Goal: Communication & Community: Answer question/provide support

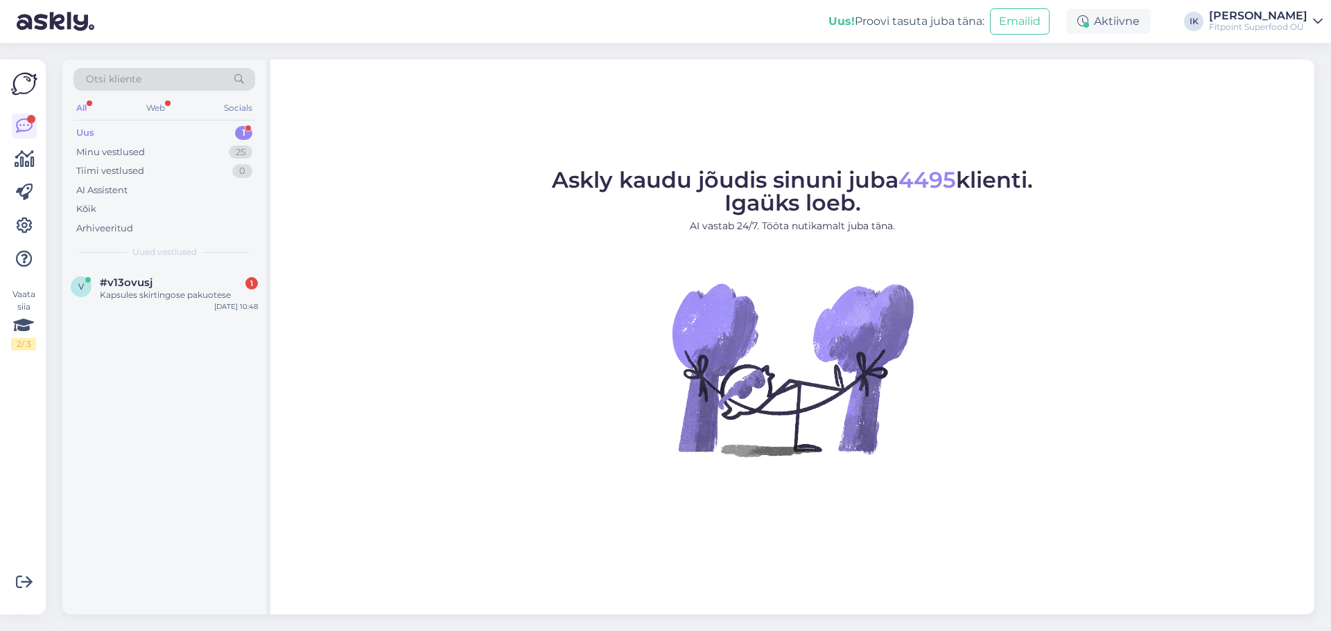
click at [184, 267] on div "v #v13ovusj 1 Kapsules skirtingose pakuotese [DATE] 10:48" at bounding box center [164, 292] width 204 height 50
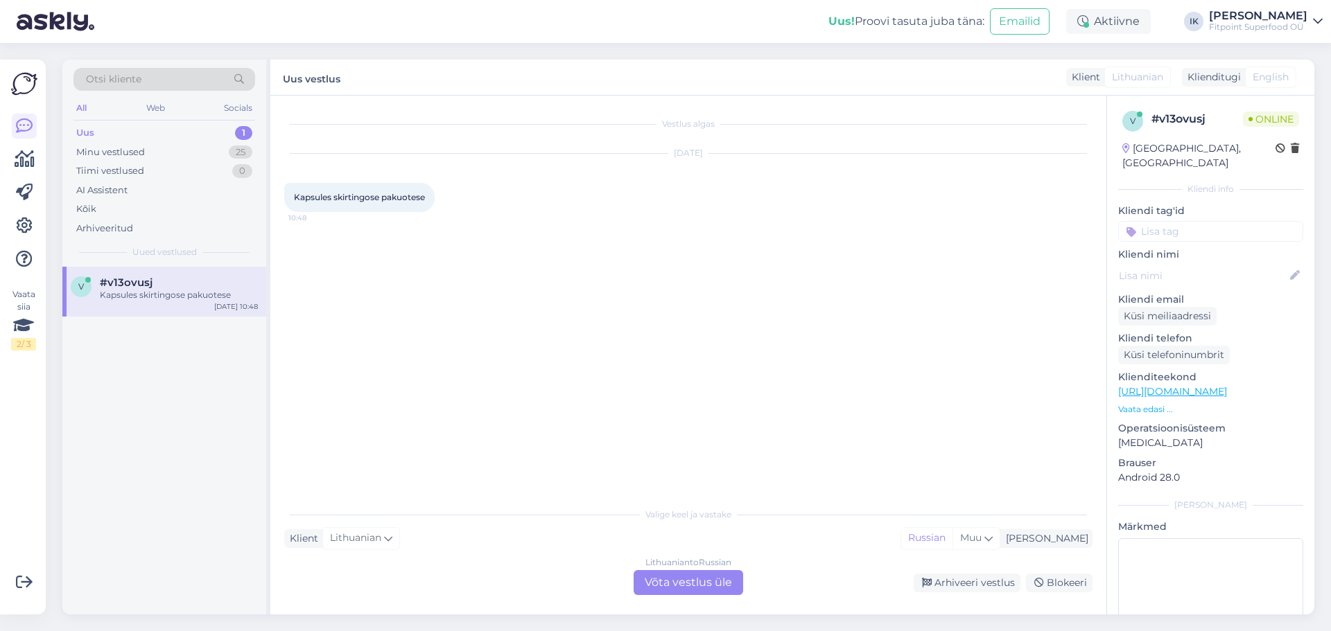
click at [649, 579] on div "Lithuanian to Russian Võta vestlus üle" at bounding box center [689, 582] width 110 height 25
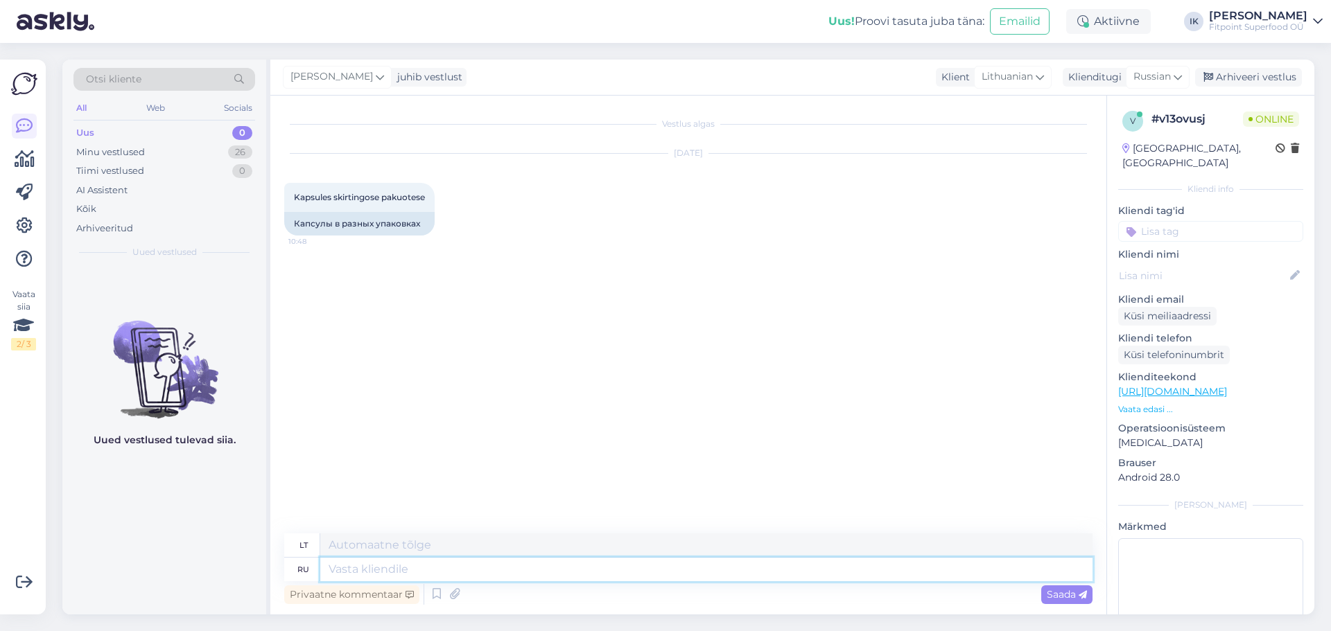
click at [663, 573] on textarea at bounding box center [706, 570] width 772 height 24
type textarea "D"
type textarea "DF"
type textarea "Во"
type textarea "Į"
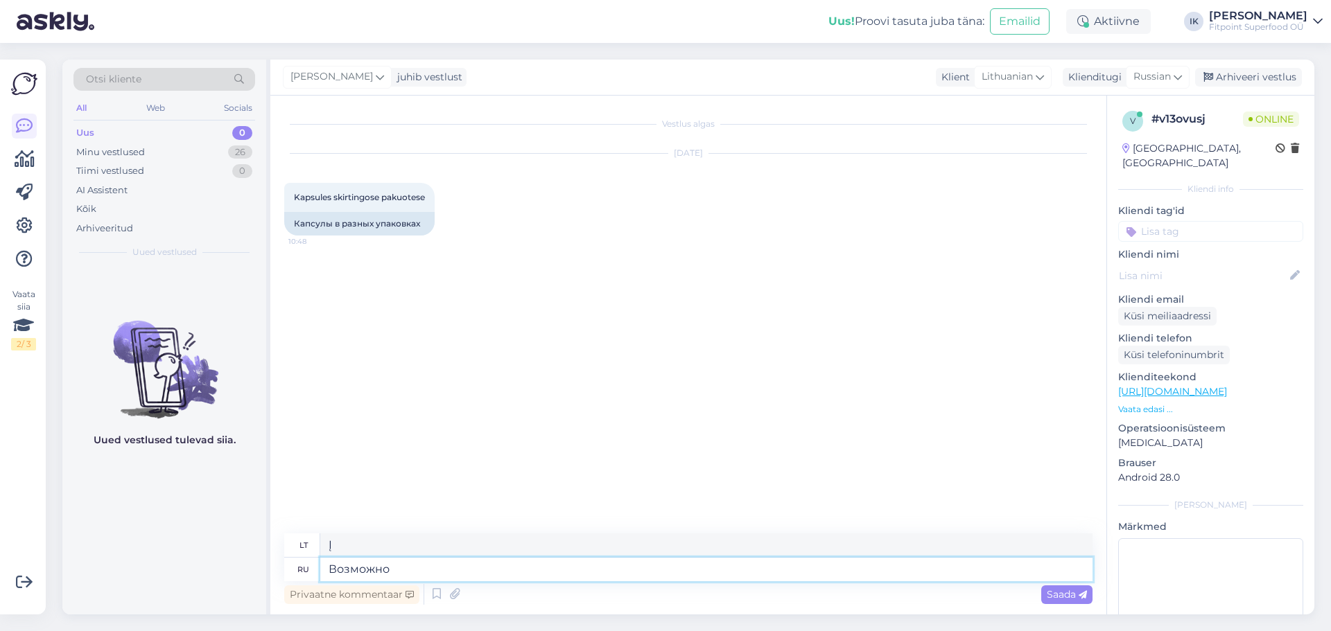
type textarea "Возможно"
type textarea "Galbūt"
type textarea "Возможно это р"
type textarea "Galbūt taip ir yra"
type textarea "Возможно это разные п"
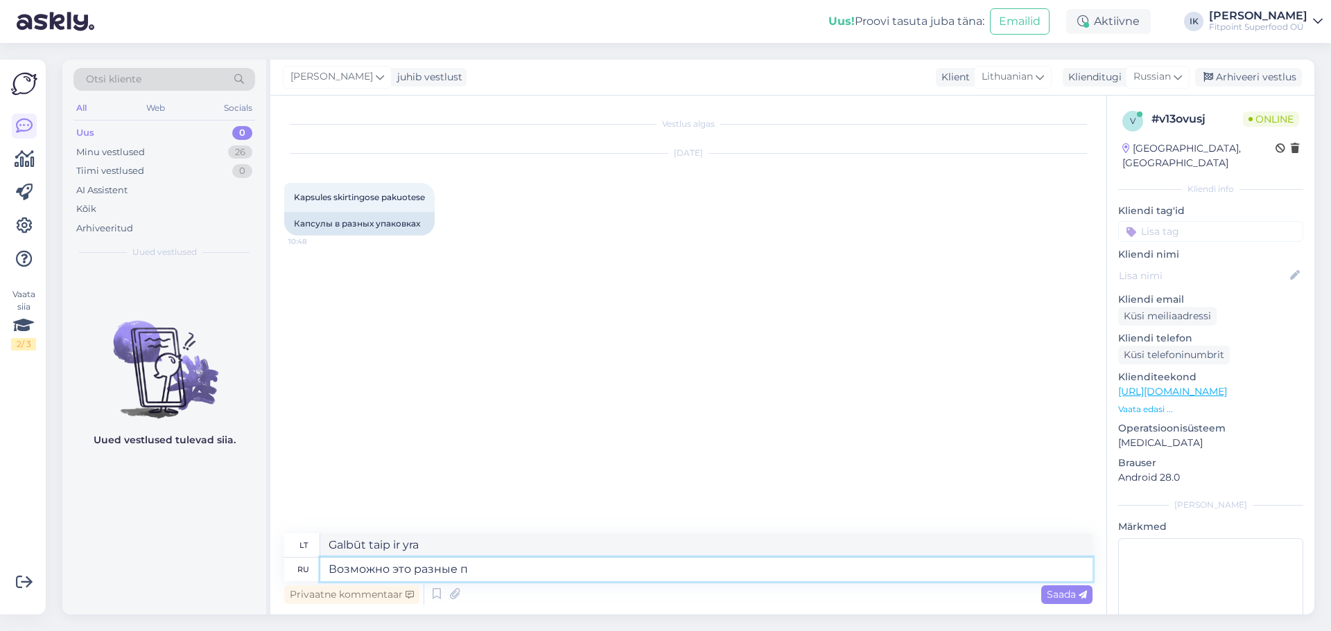
type textarea "Galbūt šie yra skirtingi"
type textarea "Возможно это разные партии"
type textarea "Galbūt tai skirtingos partijos."
type textarea "Возможно это разные партии,так как"
type textarea "Galbūt tai skirtingos partijos, ar ne?"
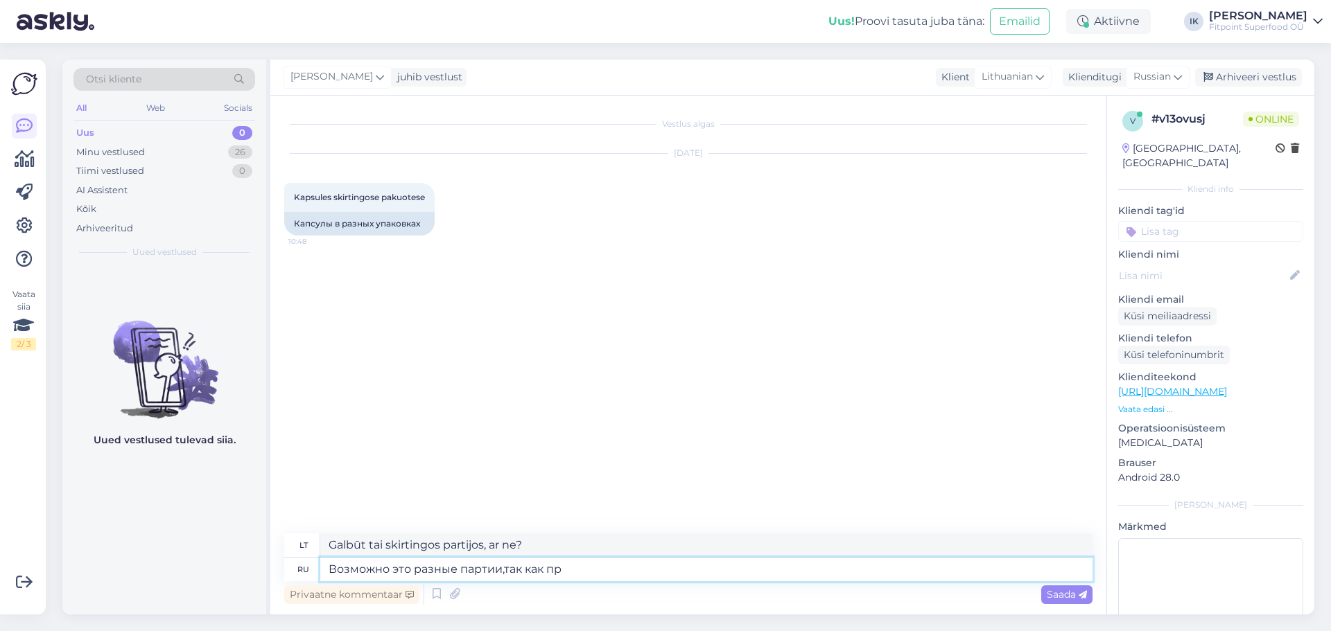
type textarea "Возможно это разные партии,так как про"
type textarea "Galbūt tai skirtingos partijos, nes"
type textarea "Возможно это разные партии,так как производитель"
type textarea "Galbūt tai skirtingos partijos, nes gamintojas"
type textarea "Возможно это разные партии,так как производитель менял"
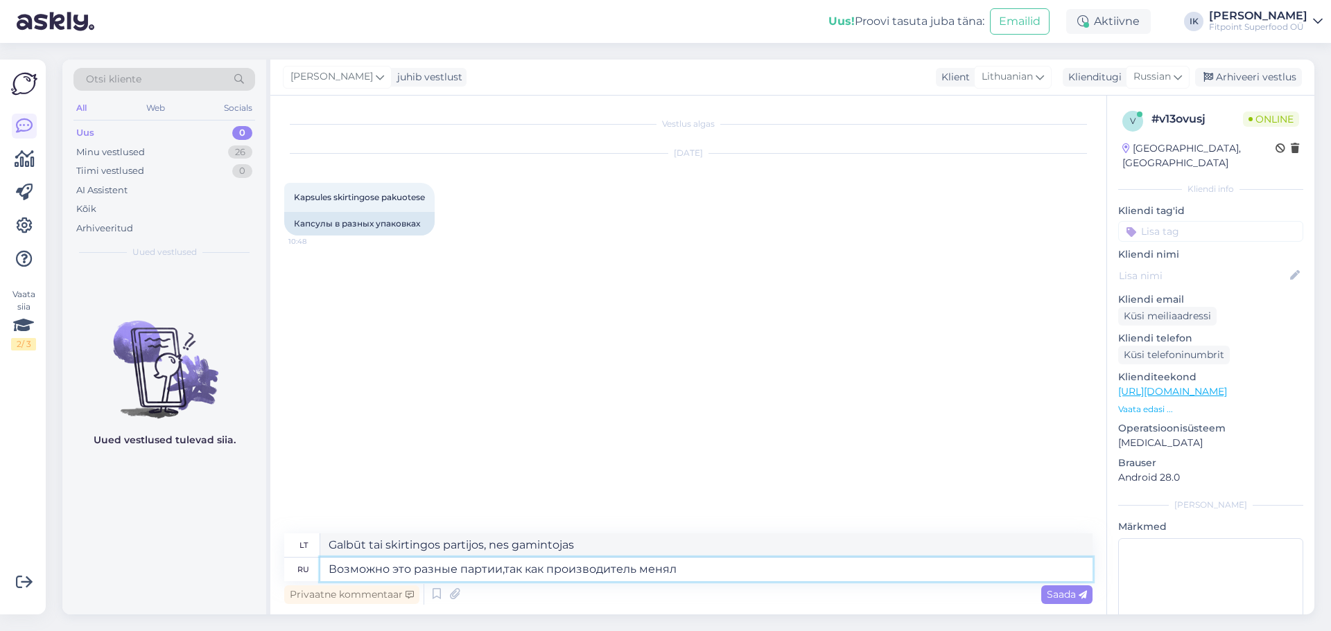
type textarea "Galbūt tai skirtingos partijos, nes gamintojas jas pakeitė"
type textarea "Возможно это разные партии,так как производитель немного изменял менял"
type textarea "Galbūt tai skirtingos partijos, nes gamintojas atliko keletą nedidelių pakeitim…"
click at [780, 571] on textarea "Возможно это разные партии,так как производитель немного изменял менял" at bounding box center [706, 570] width 772 height 24
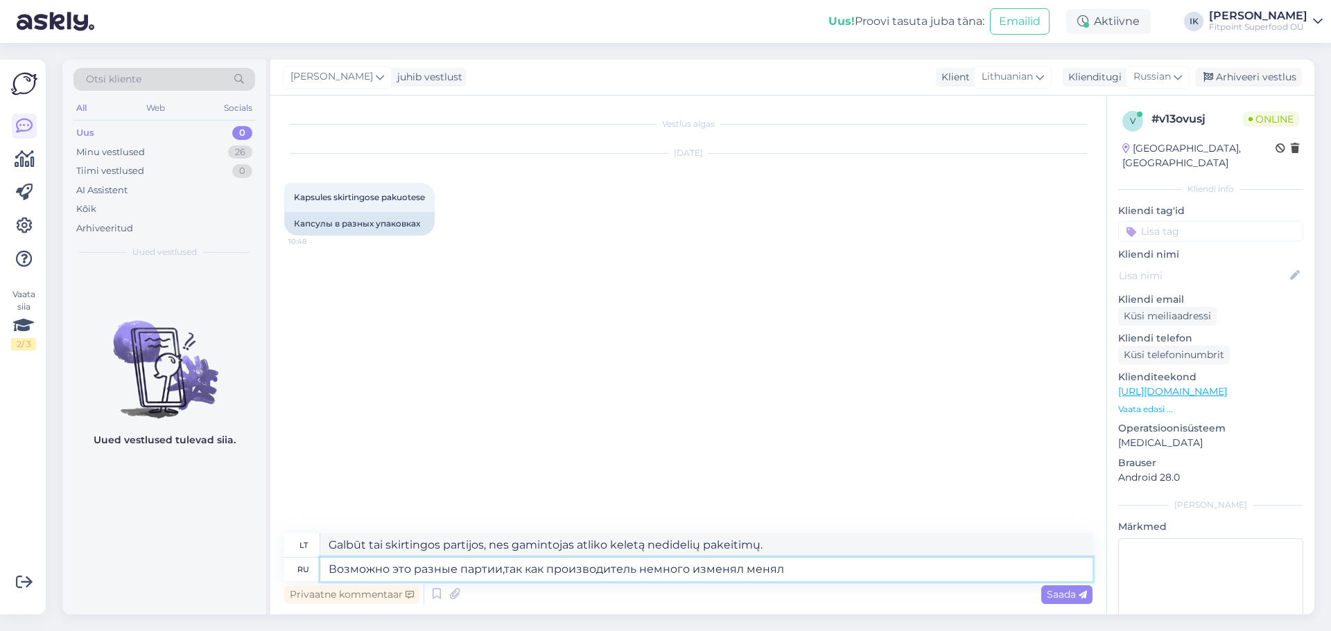
click at [715, 569] on textarea "Возможно это разные партии,так как производитель немного изменял менял" at bounding box center [706, 570] width 772 height 24
type textarea "Возможно это разные партии,так как производитель немного менял"
type textarea "Galbūt tai skirtingos partijos, nes gamintojas atliko keletą pakeitimų."
click at [731, 570] on textarea "Возможно это разные партии,так как производитель немного менял" at bounding box center [706, 570] width 772 height 24
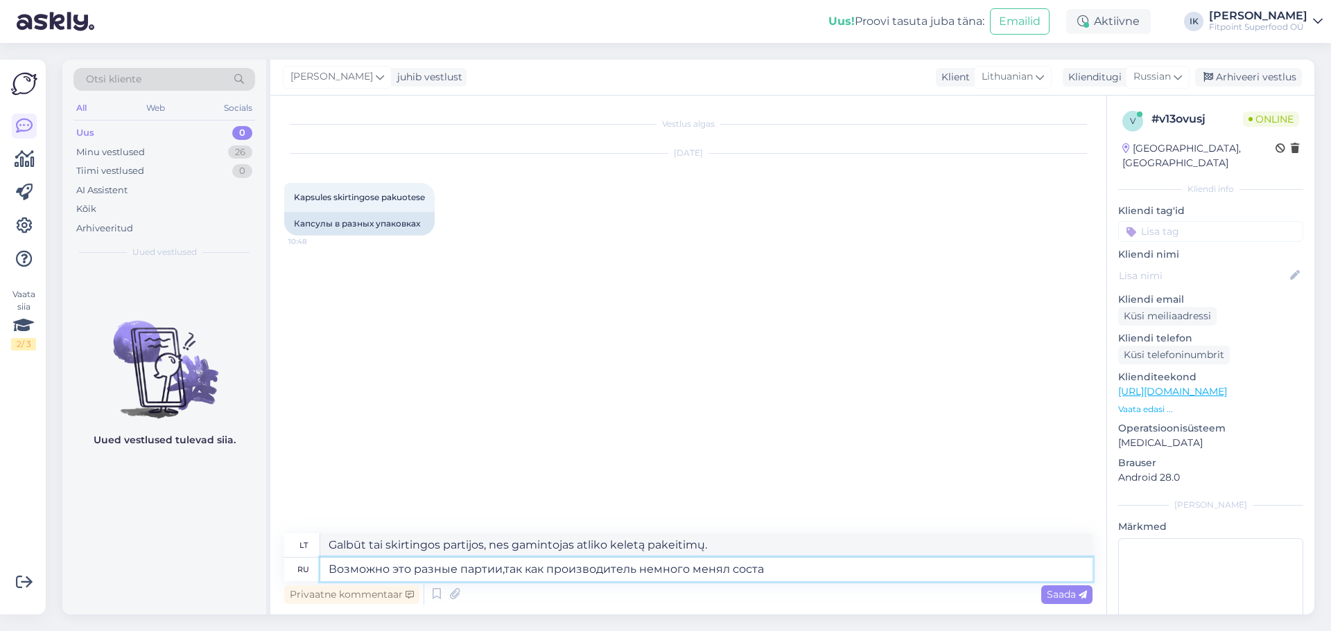
type textarea "Возможно это разные партии,так как производитель немного менял состав"
type textarea "Galbūt tai skirtingos partijos, nes gamintojas [PERSON_NAME] pakeitė sudėtį."
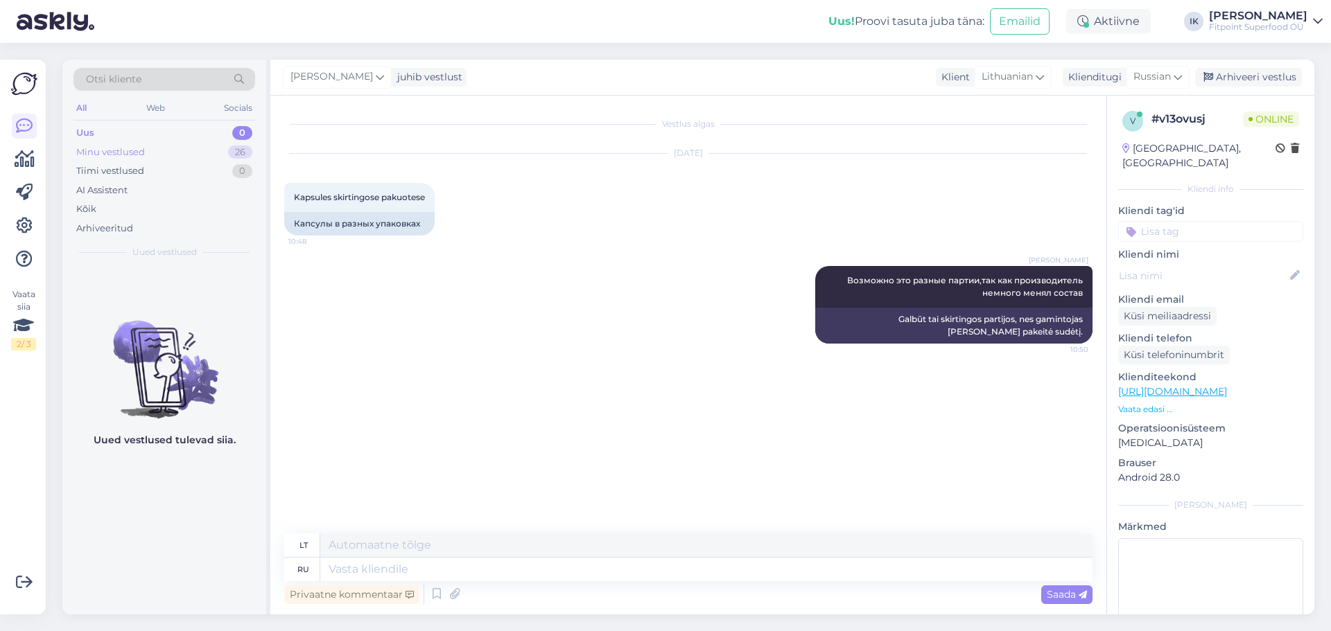
click at [156, 153] on div "Minu vestlused 26" at bounding box center [164, 152] width 182 height 19
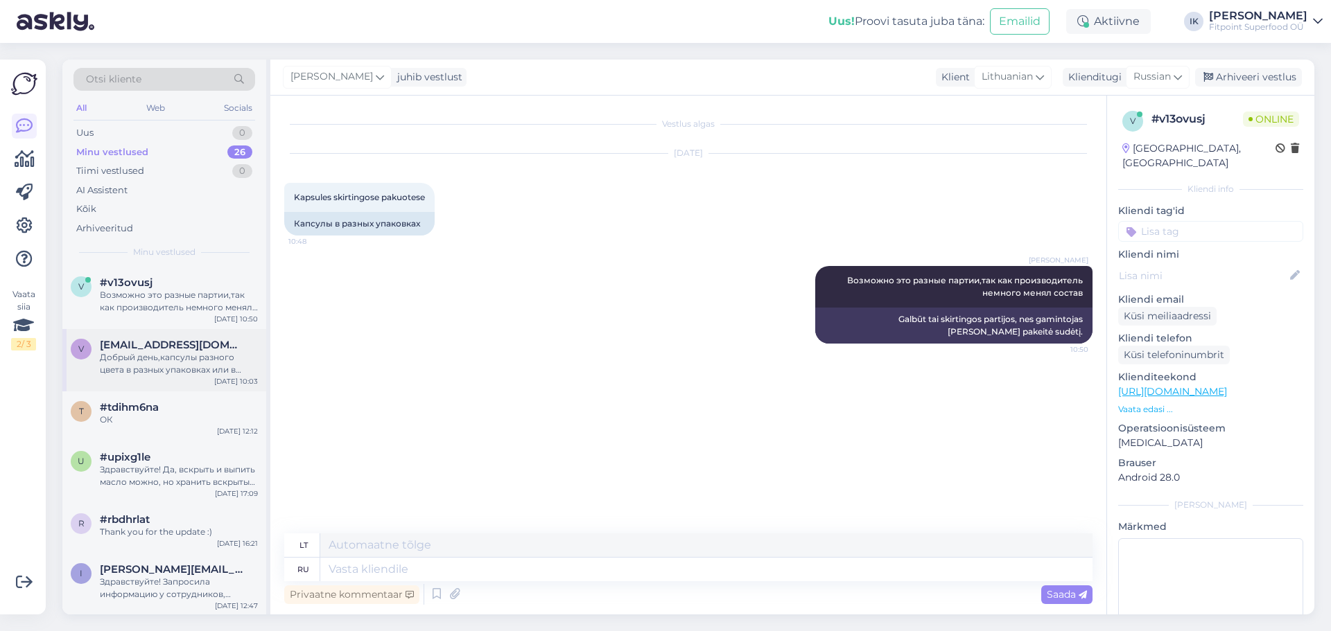
click at [206, 360] on div "Добрый день,капсулы разного цвета в разных упаковках или в одной?" at bounding box center [179, 363] width 158 height 25
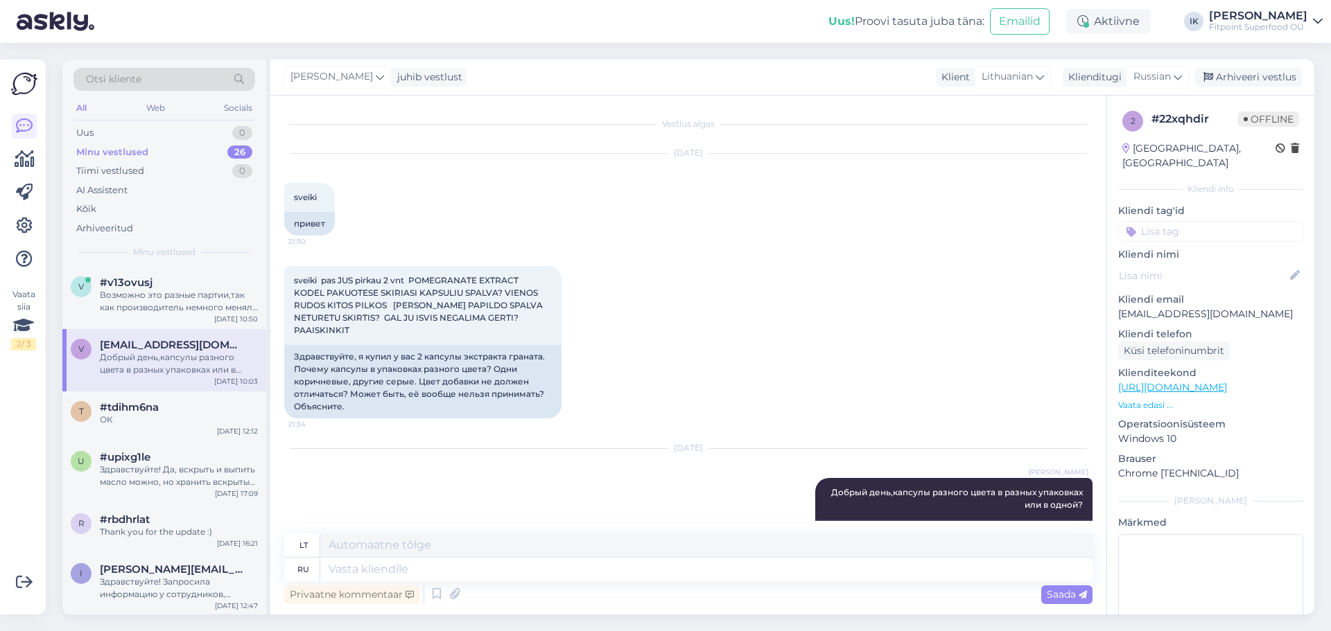
scroll to position [50, 0]
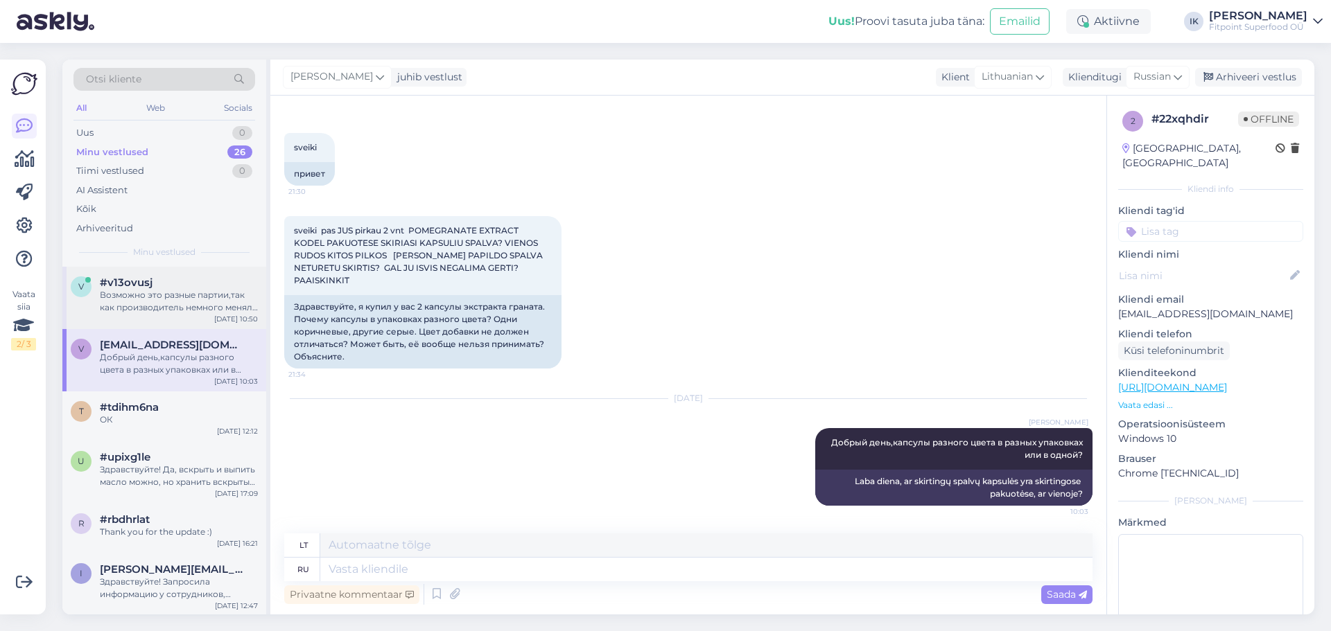
click at [194, 302] on div "Возможно это разные партии,так как производитель немного менял состав" at bounding box center [179, 301] width 158 height 25
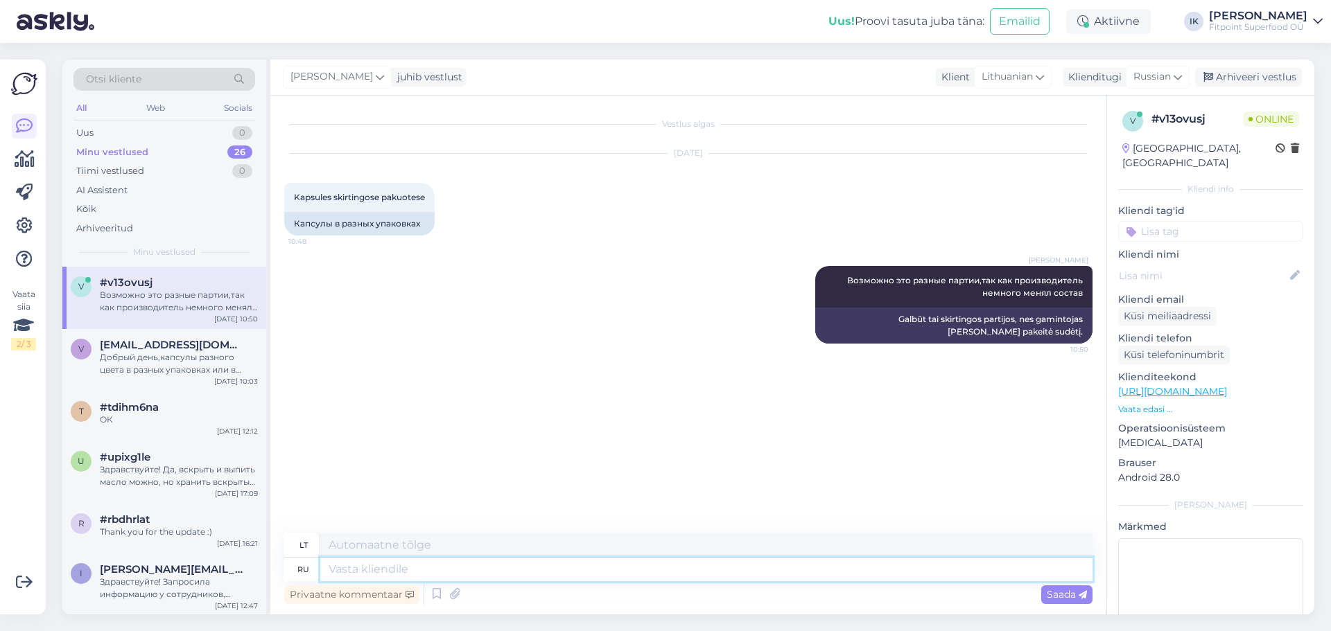
click at [392, 564] on textarea at bounding box center [706, 570] width 772 height 24
type textarea "Проверьте та"
type textarea "Patikrinkite"
type textarea "Проверьте так ж"
type textarea "Pažvelkite į tai taip"
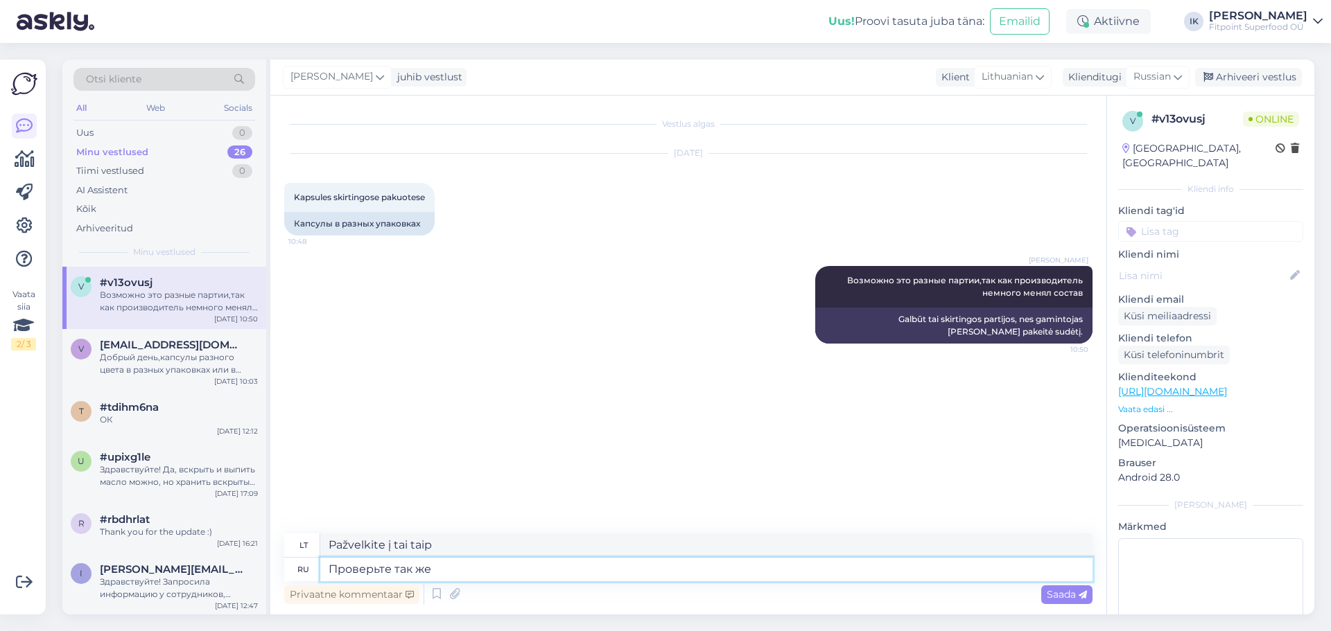
type textarea "Проверьте так же с"
type textarea "Patikrinkite ir tai"
type textarea "Проверьте так же срок"
type textarea "Taip pat patikrinkite terminą."
type textarea "Проверьте так же срок годности,если о"
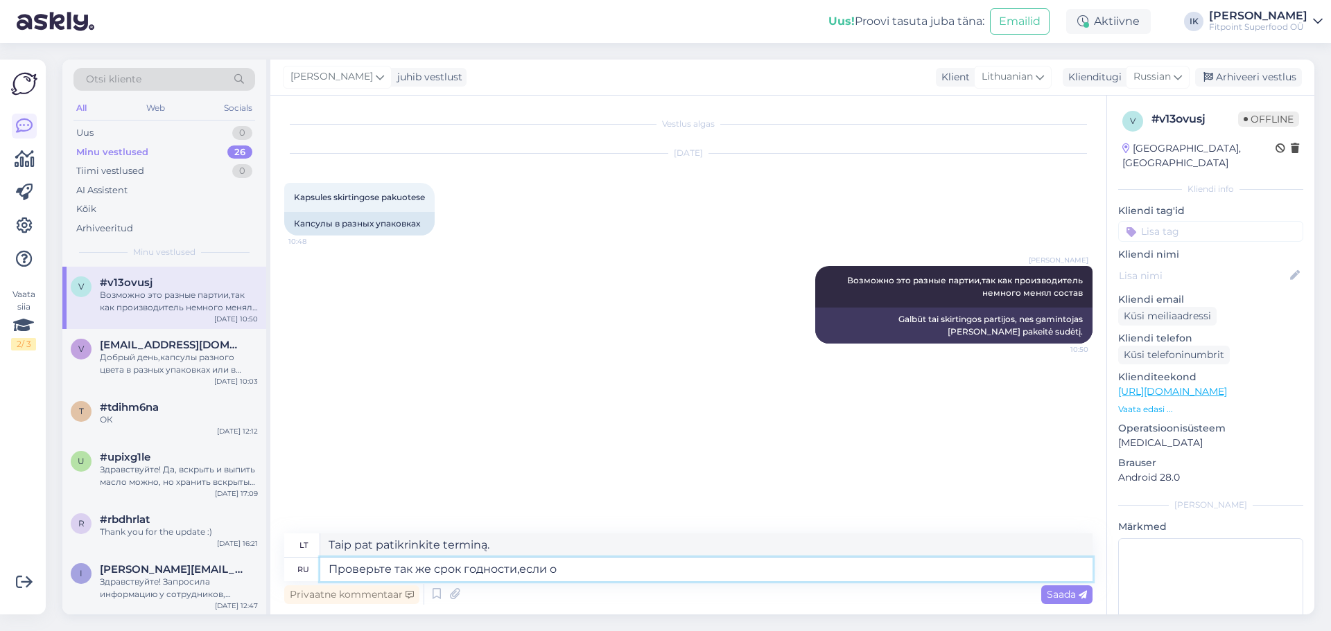
type textarea "Taip pat patikrinkite galiojimo datą, jei"
type textarea "Проверьте так же срок годности,если он в"
type textarea "Taip pat patikrinkite galiojimo datą, jei tokia yra."
type textarea "Проверьте так же срок годности,если он в по"
type textarea "Taip pat patikrinkite galiojimo datą, jei ji yra"
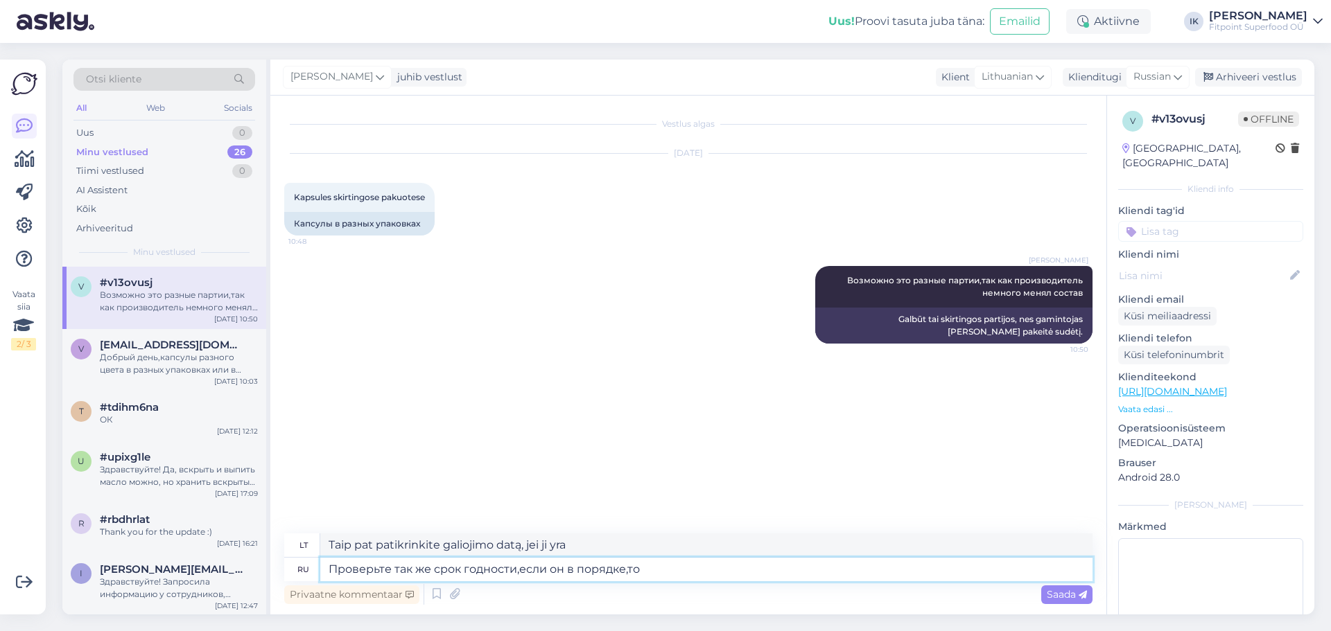
type textarea "Проверьте так же срок годности,если он в порядке,то н"
type textarea "Taip pat patikrinkite galiojimo datą, jei ji tinkama,"
type textarea "Проверьте так же срок годности,если он в порядке,то ничег"
type textarea "Taip pat patikrinkite galiojimo datą, jei ji tinkama, vadinasi, viskas gerai."
type textarea "Проверьте так же срок годности,если он в порядке,то ничего стр"
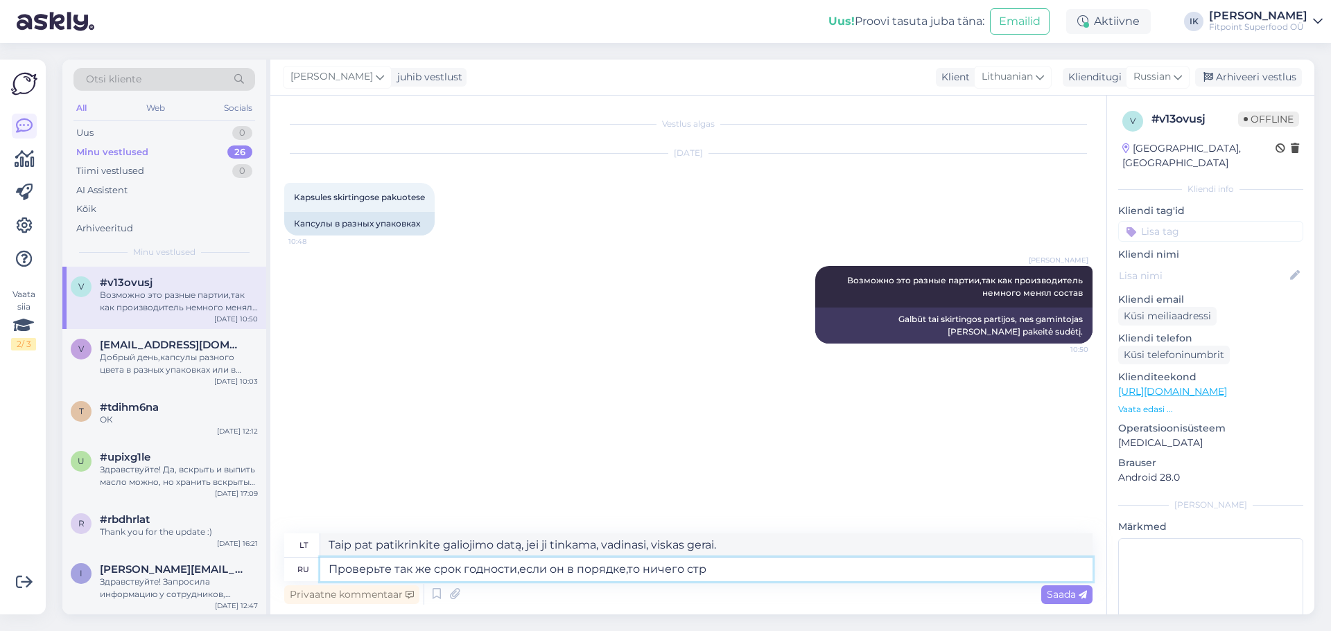
type textarea "Taip pat patikrinkite galiojimo datą, jei ji tinkama, tai viskas gerai."
type textarea "Проверьте так же срок годности,если он в порядке,то ничего стращно"
type textarea "Taip pat patikrinkite galiojimo datą, jei ji tinkama, nėra ko nerimauti."
type textarea "Проверьте так же срок годности,если он в порядке,то ничего страшного"
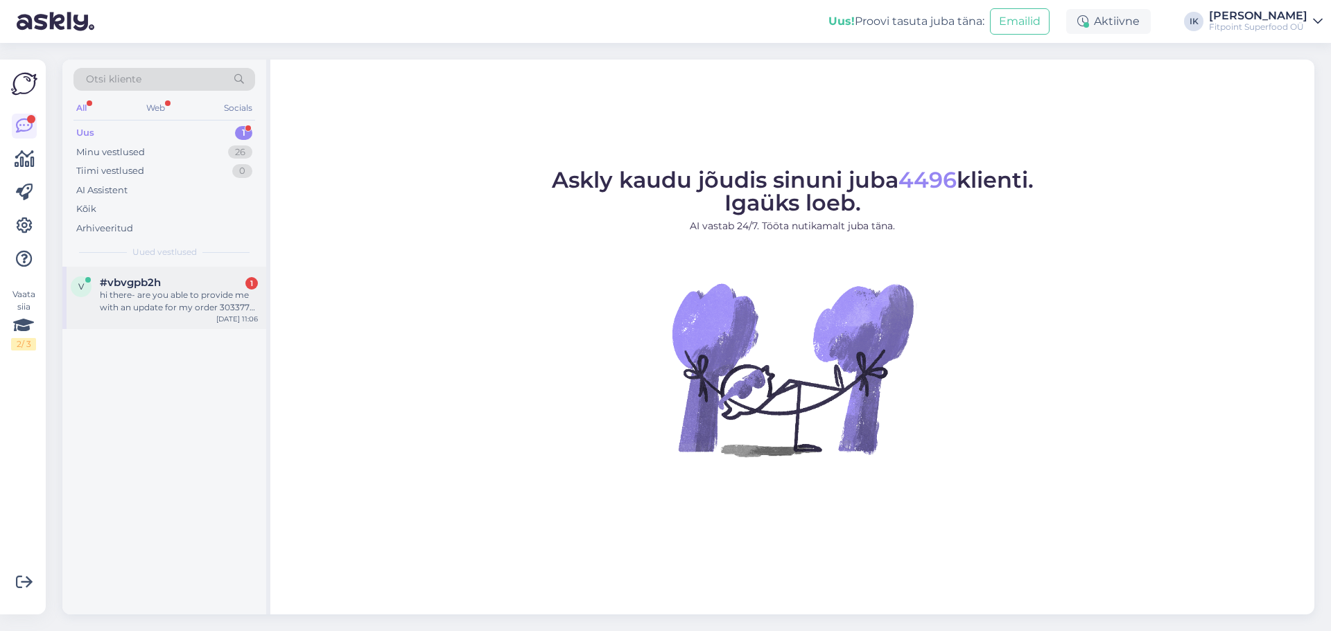
click at [211, 307] on div "hi there- are you able to provide me with an update for my order 303377? It is …" at bounding box center [179, 301] width 158 height 25
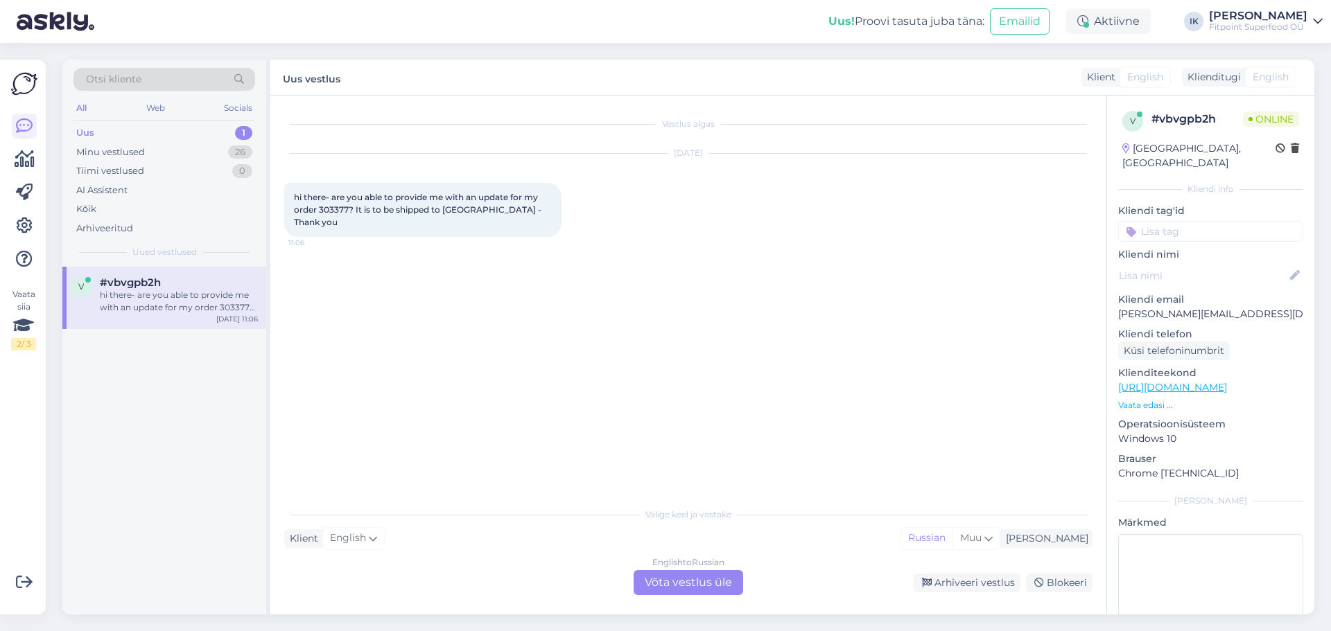
click at [674, 579] on div "English to Russian Võta vestlus üle" at bounding box center [689, 582] width 110 height 25
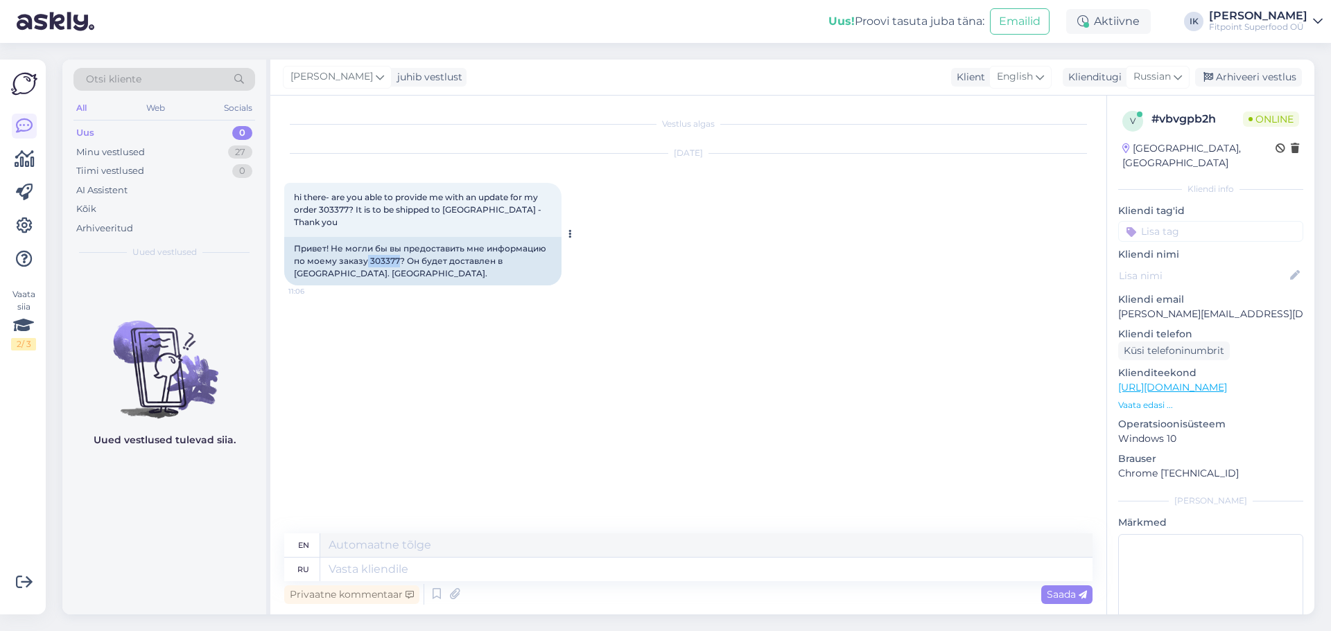
drag, startPoint x: 367, startPoint y: 247, endPoint x: 396, endPoint y: 252, distance: 29.5
click at [396, 252] on div "Привет! Не могли бы вы предоставить мне информацию по моему заказу 303377? Он б…" at bounding box center [422, 261] width 277 height 49
copy div "303377"
click at [477, 571] on textarea at bounding box center [706, 570] width 772 height 24
type textarea "LJ"
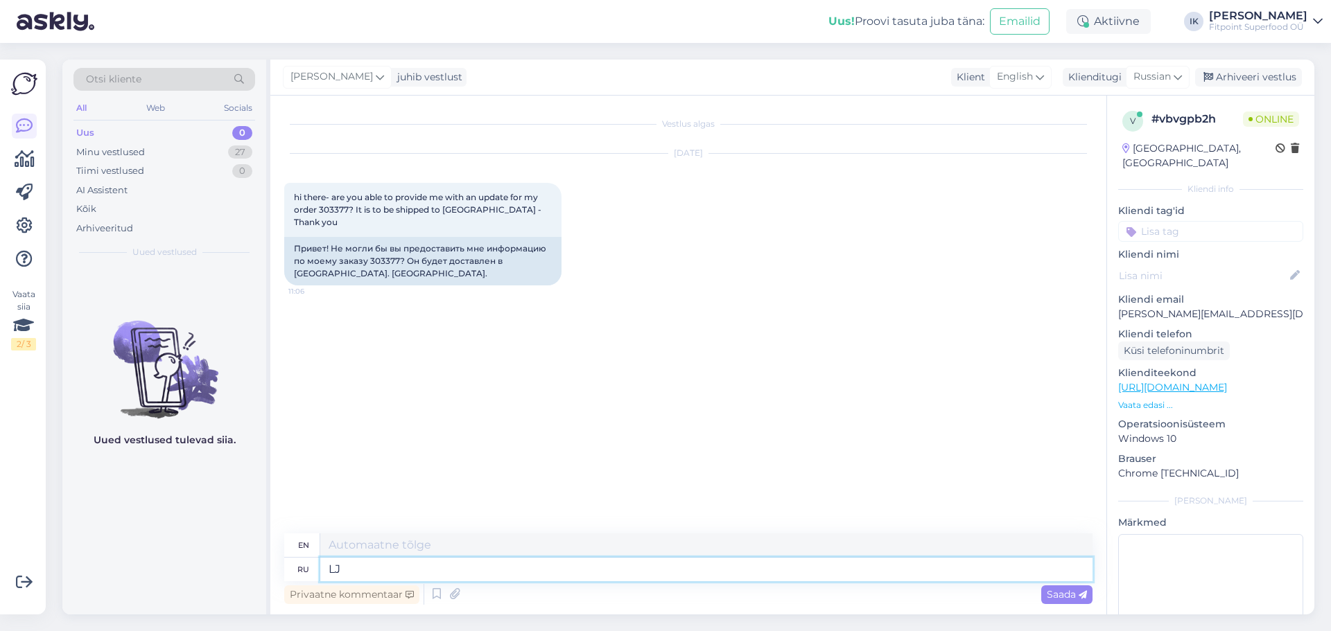
type textarea "LJ"
click at [535, 565] on textarea "LJ" at bounding box center [706, 570] width 772 height 24
type textarea "L"
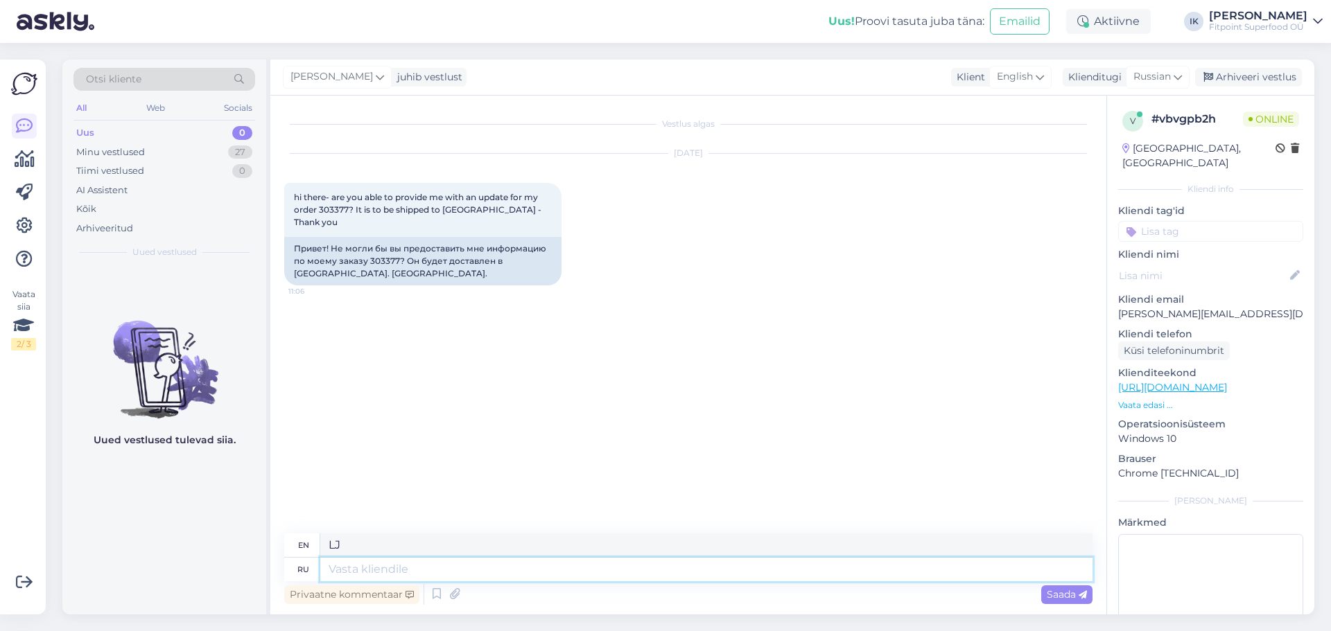
type textarea "J"
type textarea "Добрый д"
type textarea "Kind"
type textarea "Добрый день,да в"
type textarea "Good afternoon, yes."
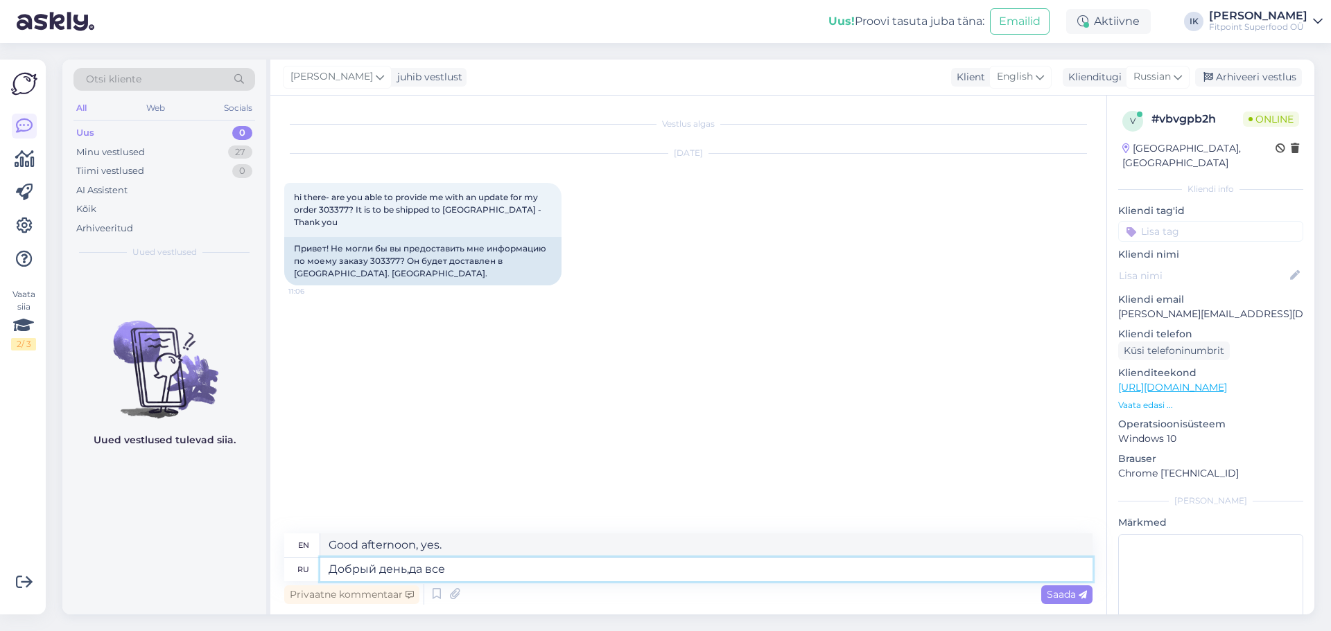
type textarea "Добрый день,да все в"
type textarea "Good afternoon, that's all."
type textarea "Добрый день,да все в"
type textarea "Good afternoon, yes everyone"
type textarea "Добрый день,да все в порядке,"
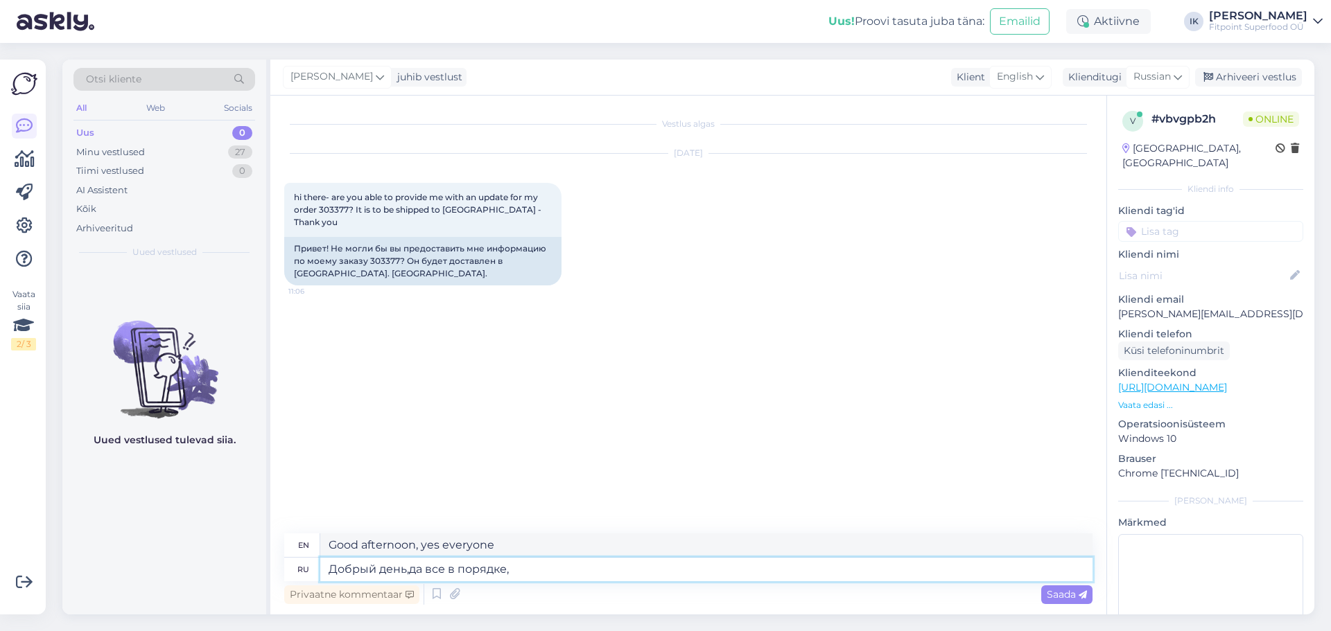
type textarea "Good afternoon, yes, everything is fine."
type textarea "Добрый день,да все в порядке,26 чи"
type textarea "Good afternoon, yes, everything is fine, 26"
type textarea "Добрый день,да все в порядке,26 числа м"
type textarea "Good afternoon, yes, everything is fine, on the 26th"
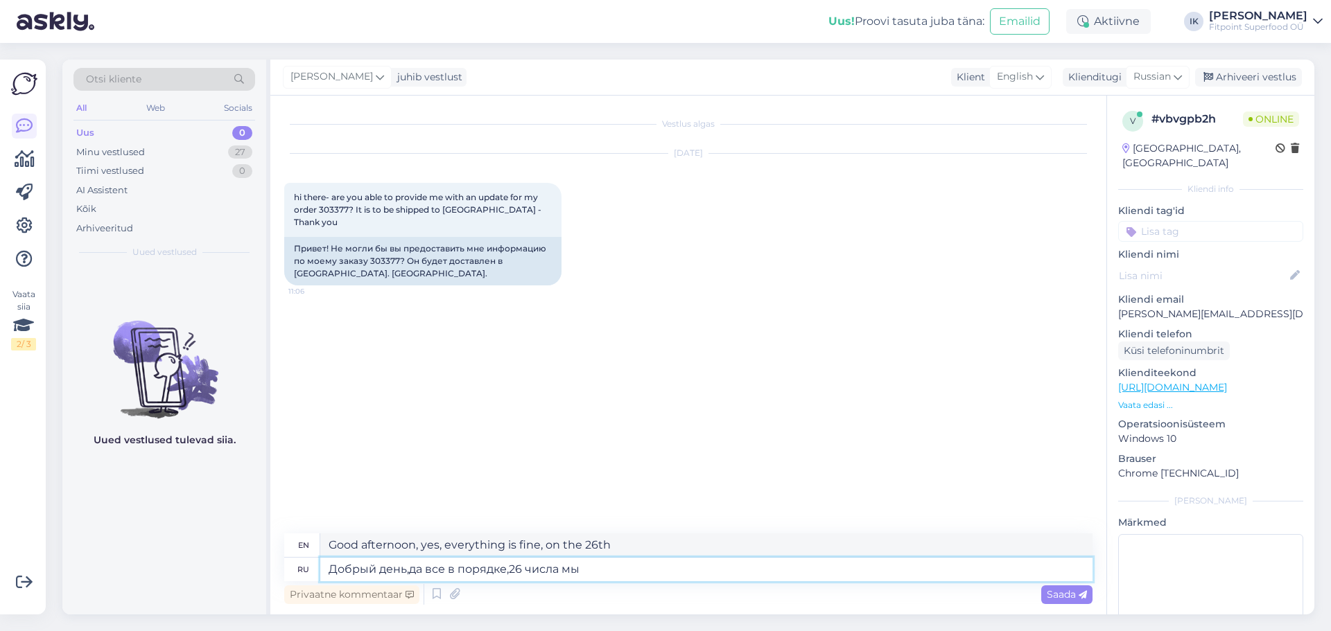
type textarea "Добрый день,да все в порядке,26 числа мы о"
type textarea "Good afternoon, yes, everything is fine, we are on the 26th"
type textarea "Добрый день,да все в порядке,26 числа мы отправили ваш"
type textarea "Good afternoon, yes everything is fine, we sent it on the 26th"
type textarea "Добрый день,да все в порядке,26 числа мы отправили ваш"
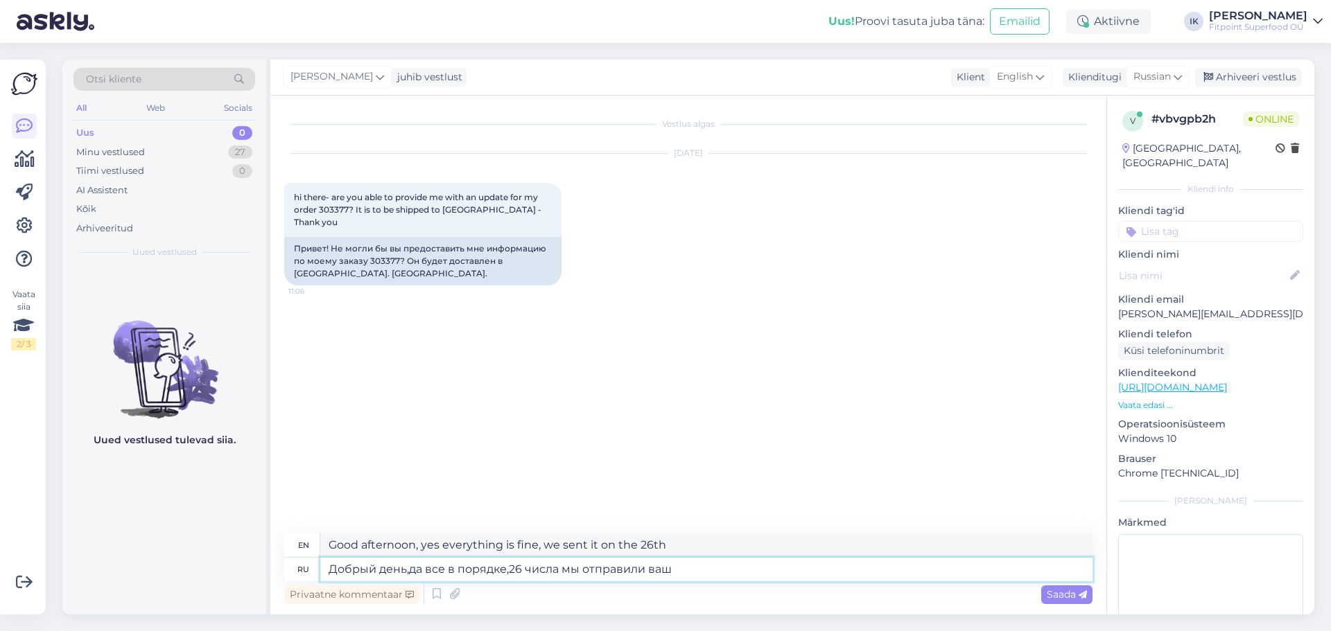
type textarea "Good afternoon, yes everything is fine, we sent yours on the 26th"
type textarea "Добрый день,да все в порядке,26 числа мы отправили"
type textarea "Good afternoon, yes everything is fine, we sent it on the 26th"
type textarea "Добрый день,да все в порядке,26 числа мы отправили ваш"
type textarea "Good afternoon, yes everything is fine, we sent you on the 26th"
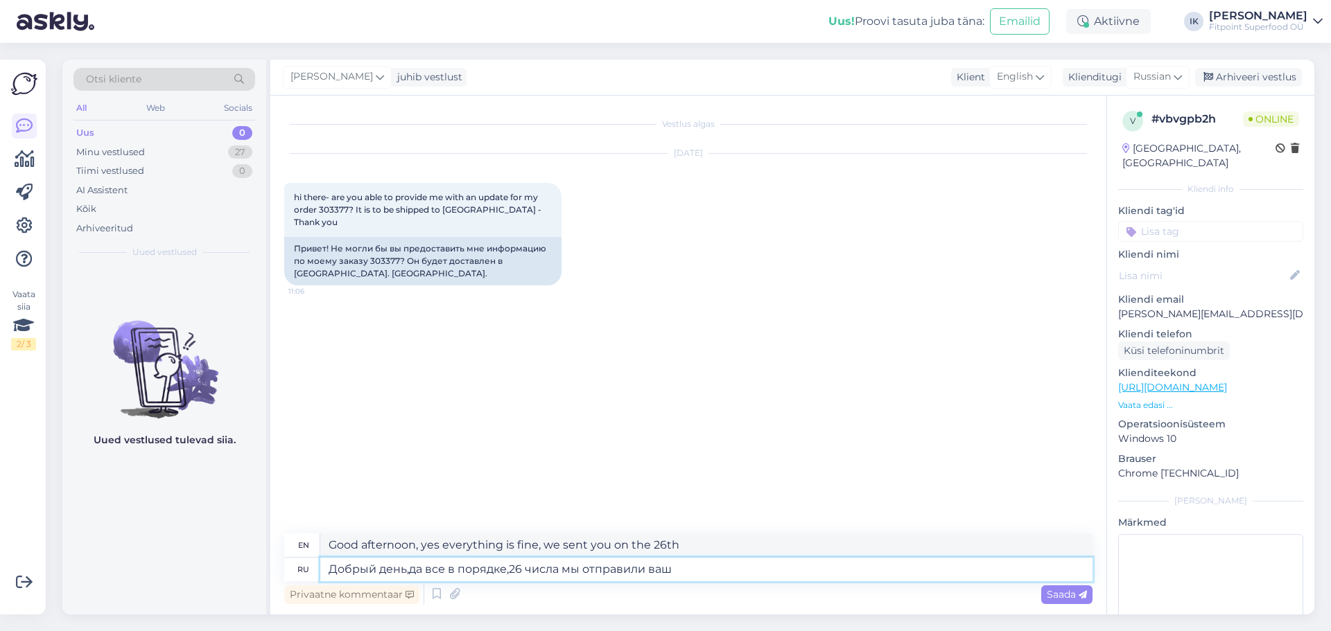
type textarea "Добрый день,да все в порядке,26 числа мы отправили ваш з"
type textarea "Good afternoon, yes everything is fine, we sent yours on the 26th"
type textarea "Добрый день,да все в порядке,26 числа мы отправили ваш заказ"
type textarea "Good afternoon, yes, everything is fine, we sent your order on the 26th."
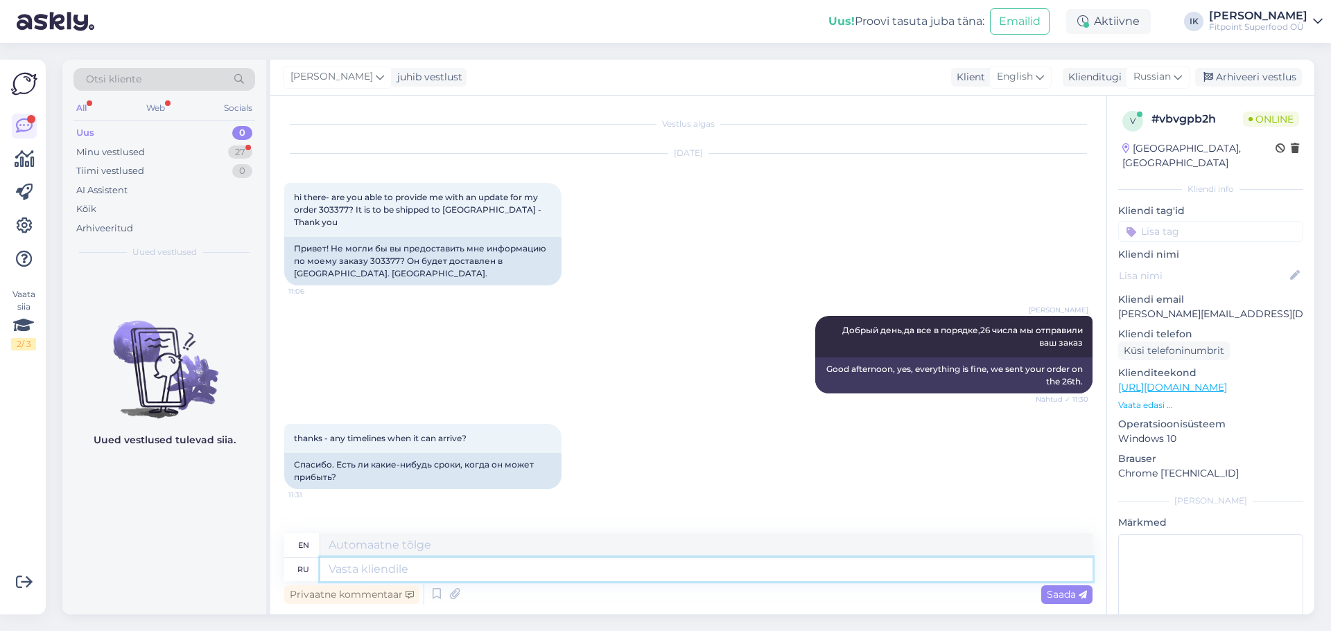
paste textarea "Посылка дойдет до вас в течении 10 рабочих дней. Курьер позвонит вам заранее."
type textarea "Посылка дойдет до вас в течении 10 рабочих дней. Курьер позвонит вам заранее."
type textarea "Your parcel will arrive within 10 business days. The courier will call you in a…"
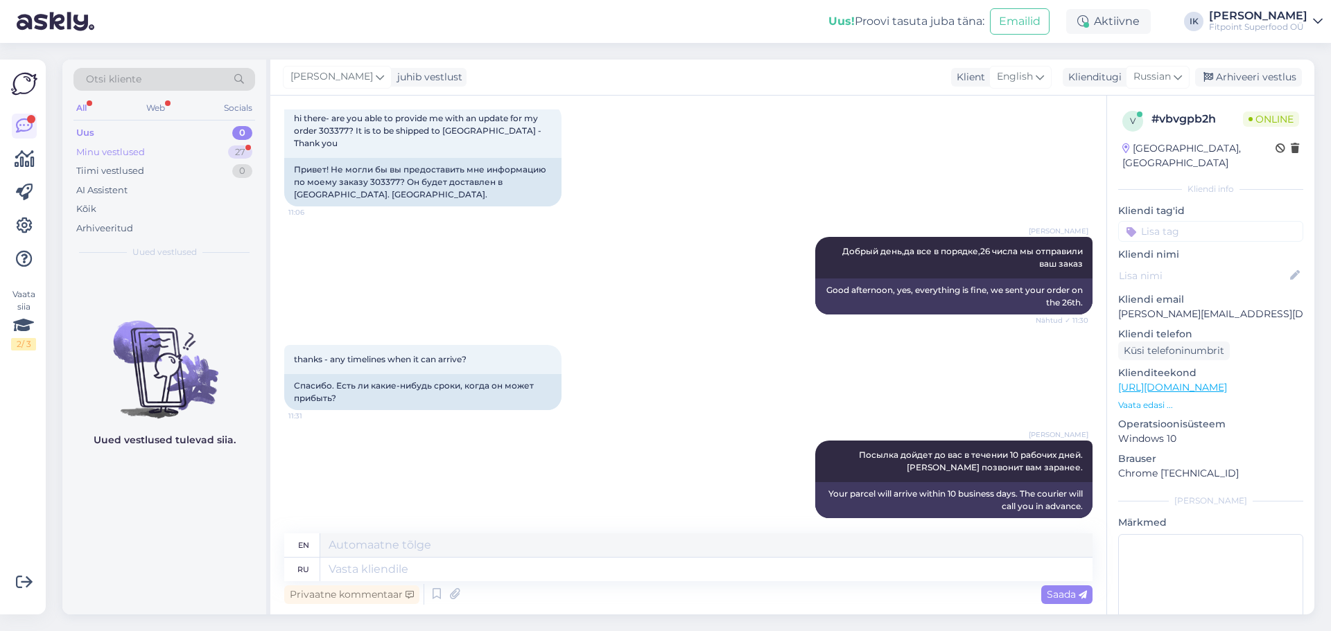
click at [147, 146] on div "Minu vestlused 27" at bounding box center [164, 152] width 182 height 19
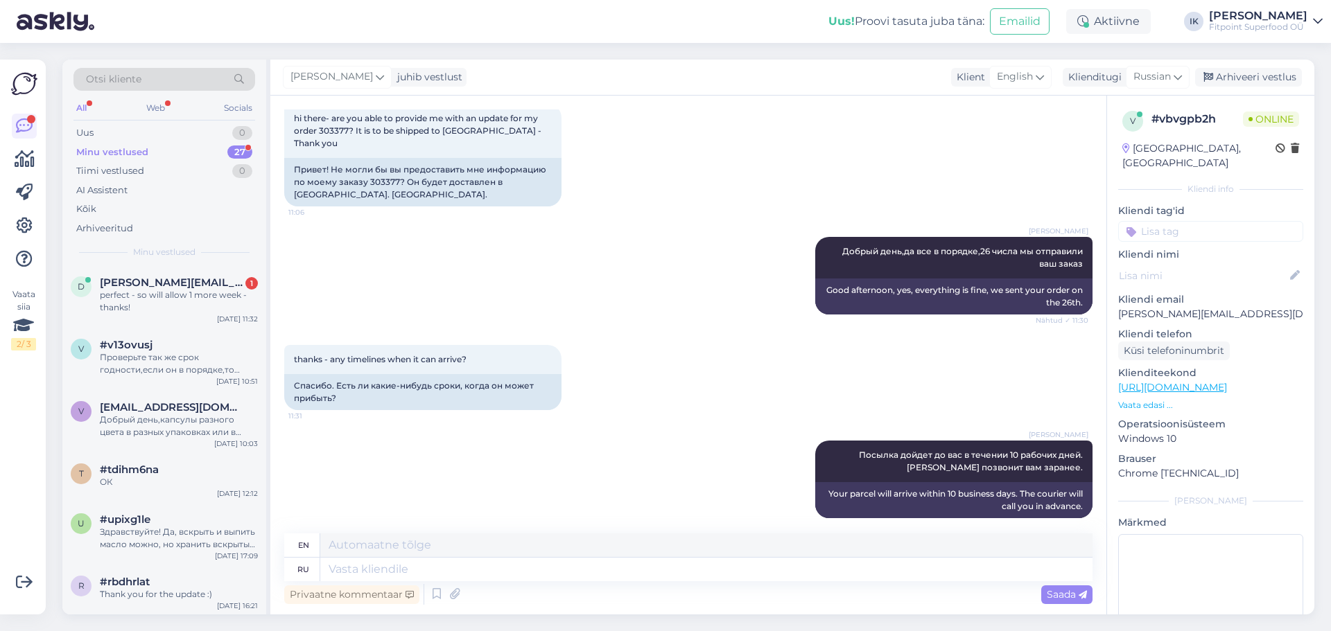
scroll to position [162, 0]
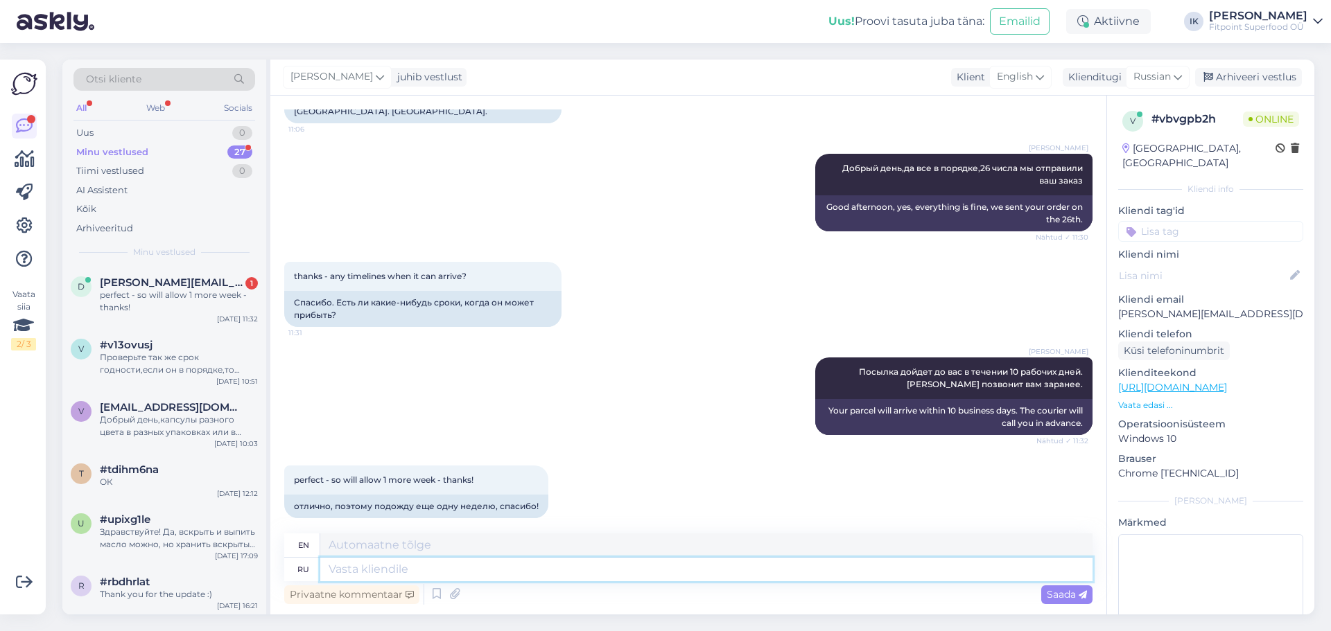
click at [709, 569] on textarea at bounding box center [706, 570] width 772 height 24
type textarea "Рады ч"
type textarea "We are glad"
type textarea "Рады что смо"
type textarea "We are glad that"
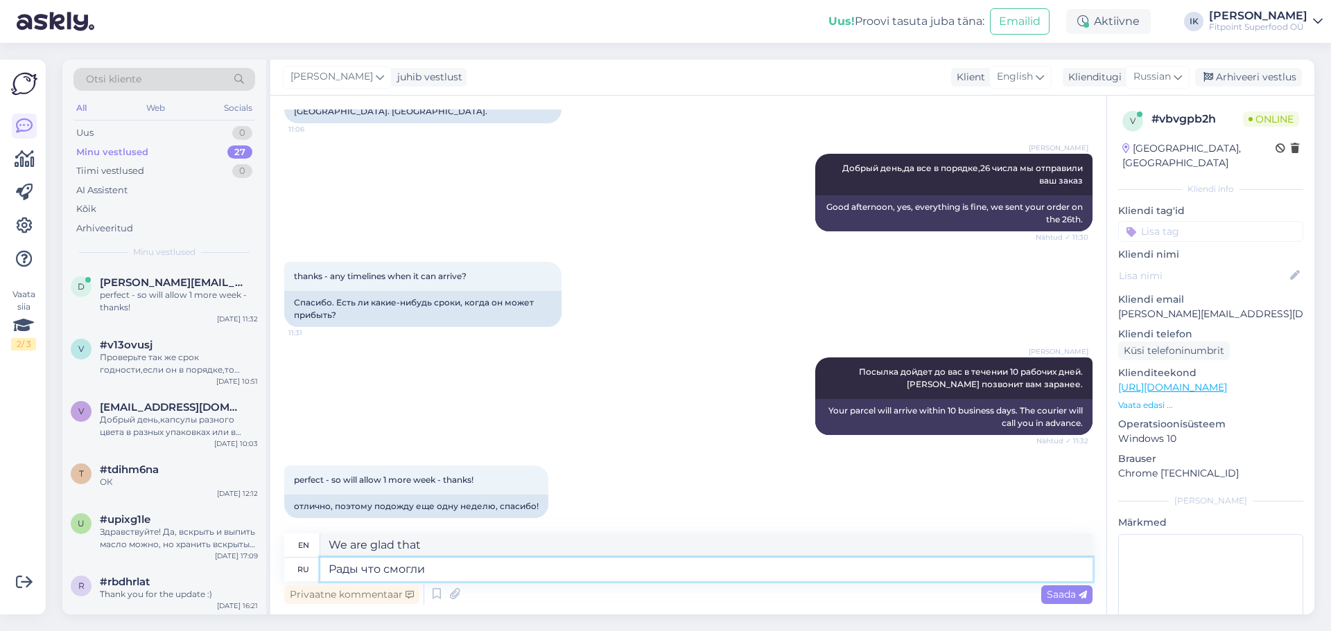
type textarea "Рады что смогли п"
type textarea "Glad we could"
type textarea "Рады что смогли помочь"
type textarea "We're glad we could help."
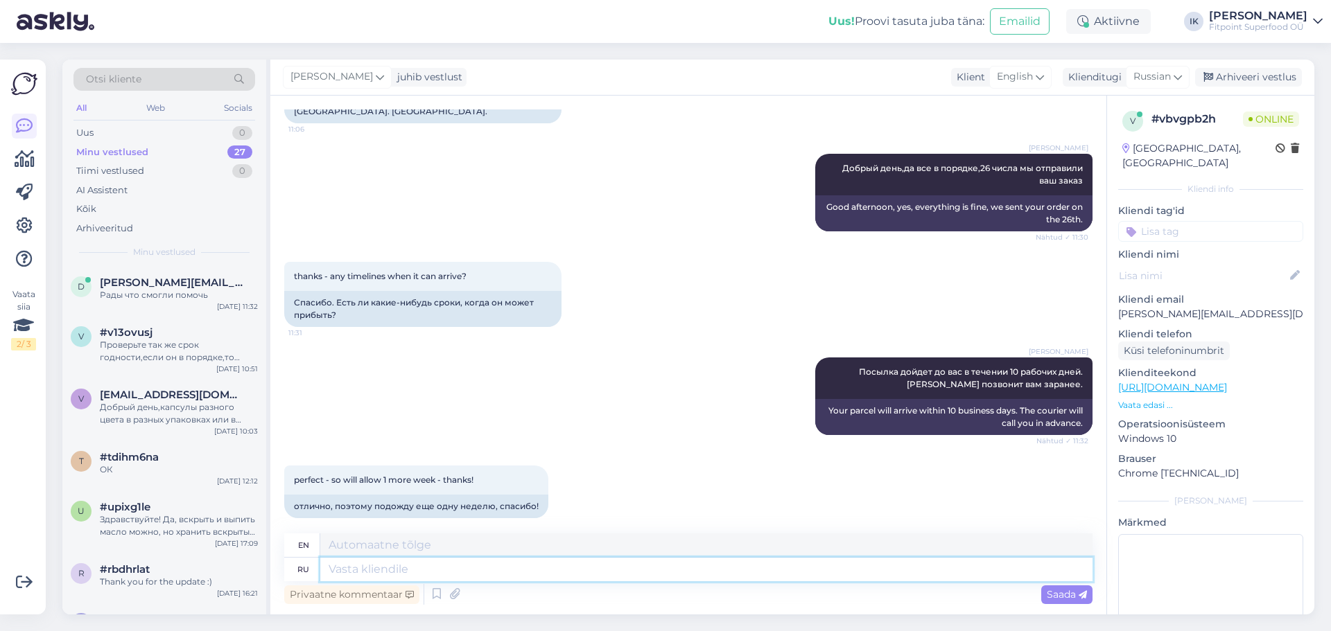
scroll to position [245, 0]
